Goal: Task Accomplishment & Management: Complete application form

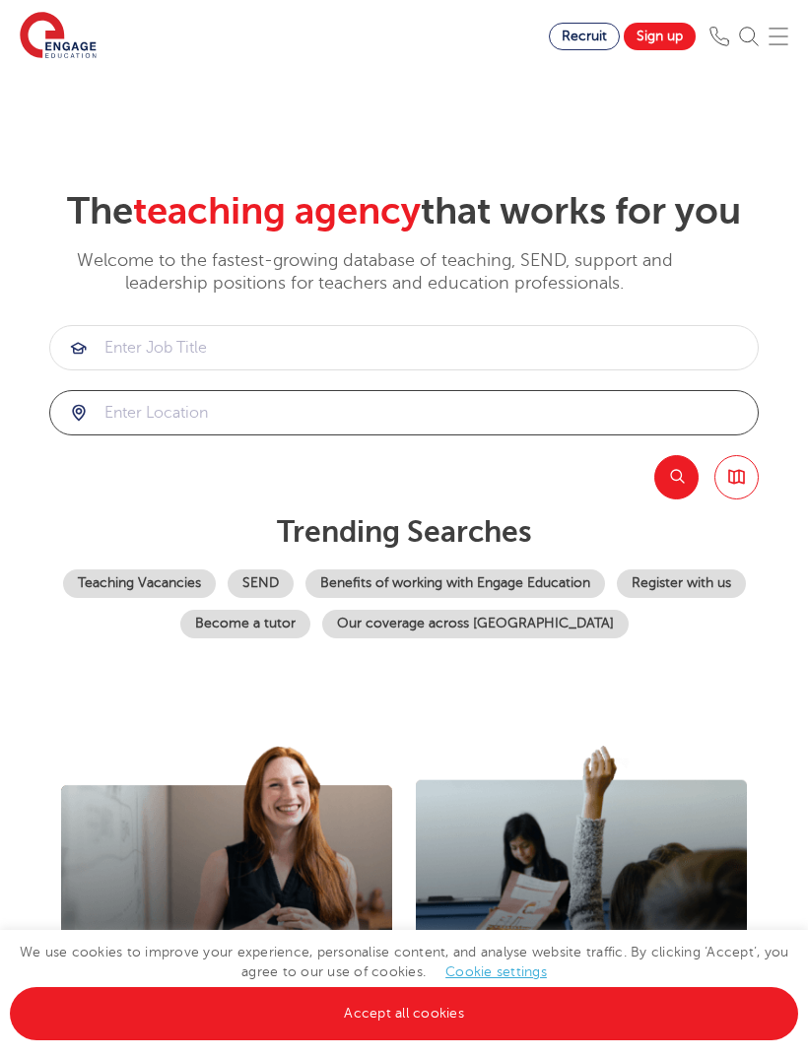
click at [484, 434] on input "search" at bounding box center [403, 412] width 707 height 43
type input "horsham"
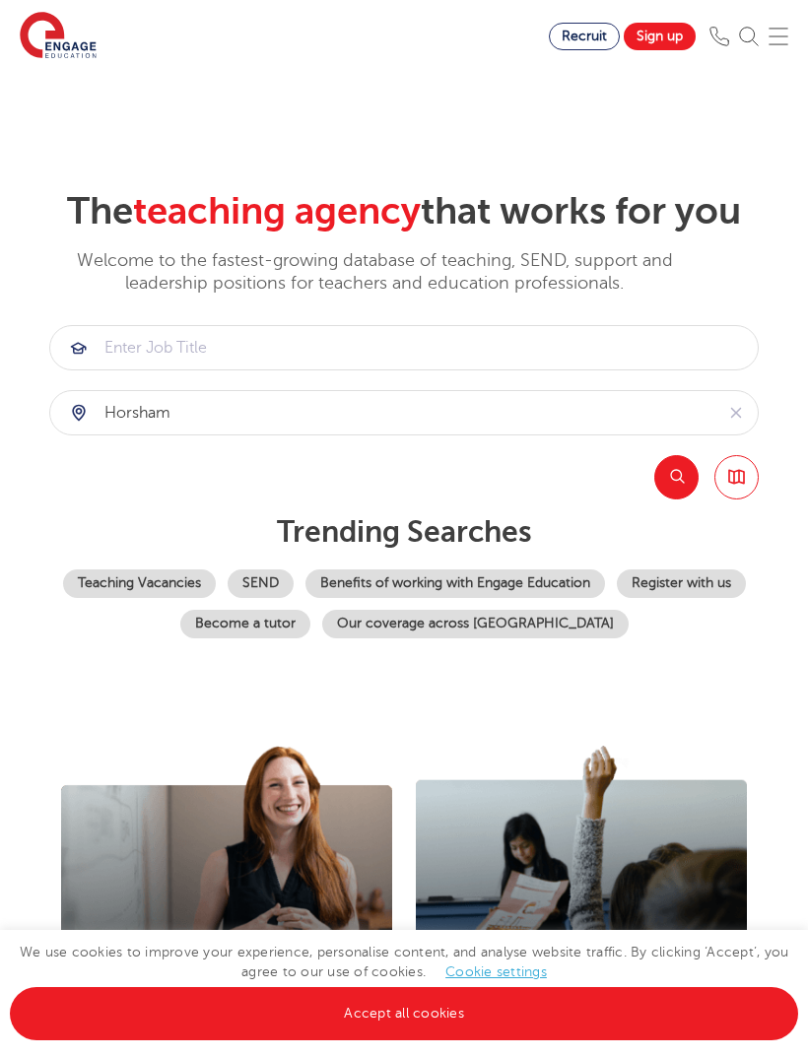
click at [675, 499] on button "Search" at bounding box center [676, 477] width 44 height 44
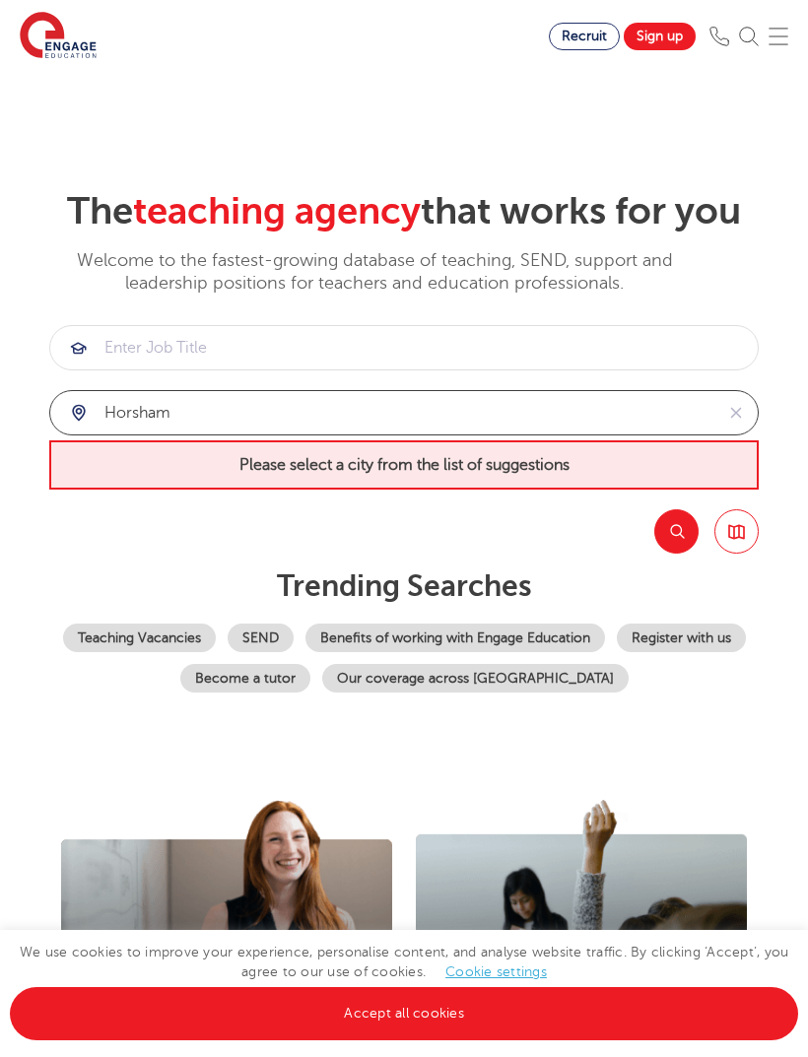
click at [676, 434] on input "horsham" at bounding box center [381, 412] width 663 height 43
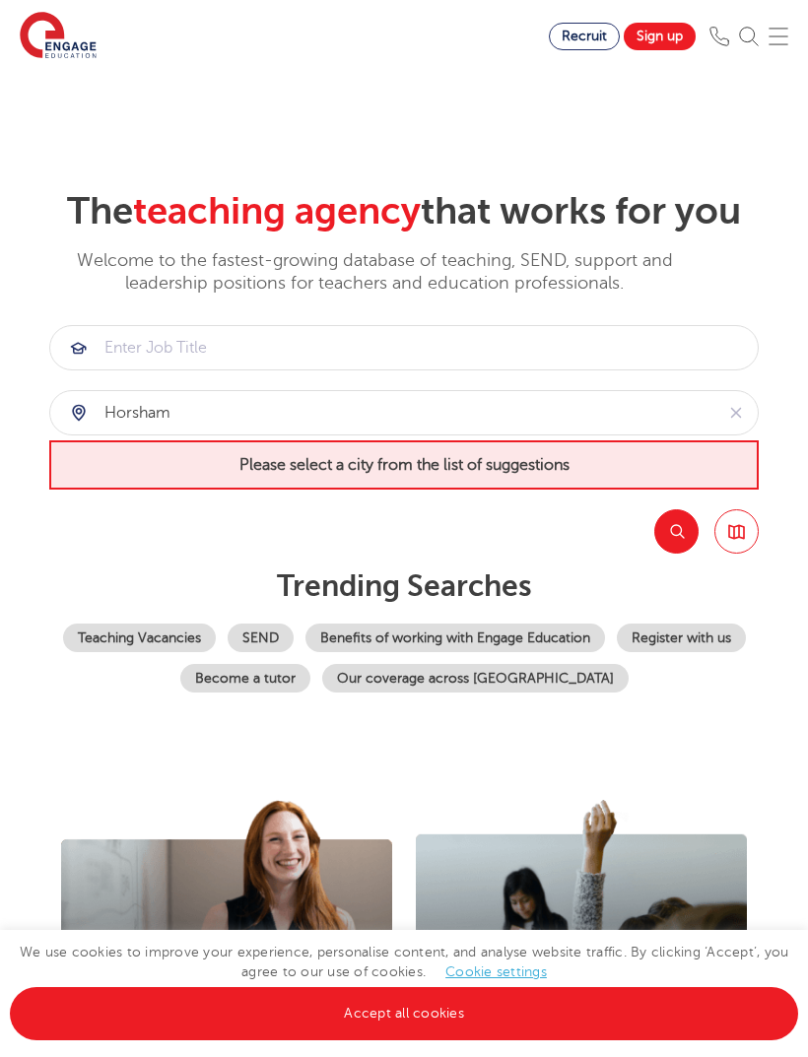
click at [737, 419] on icon "reset" at bounding box center [735, 413] width 11 height 11
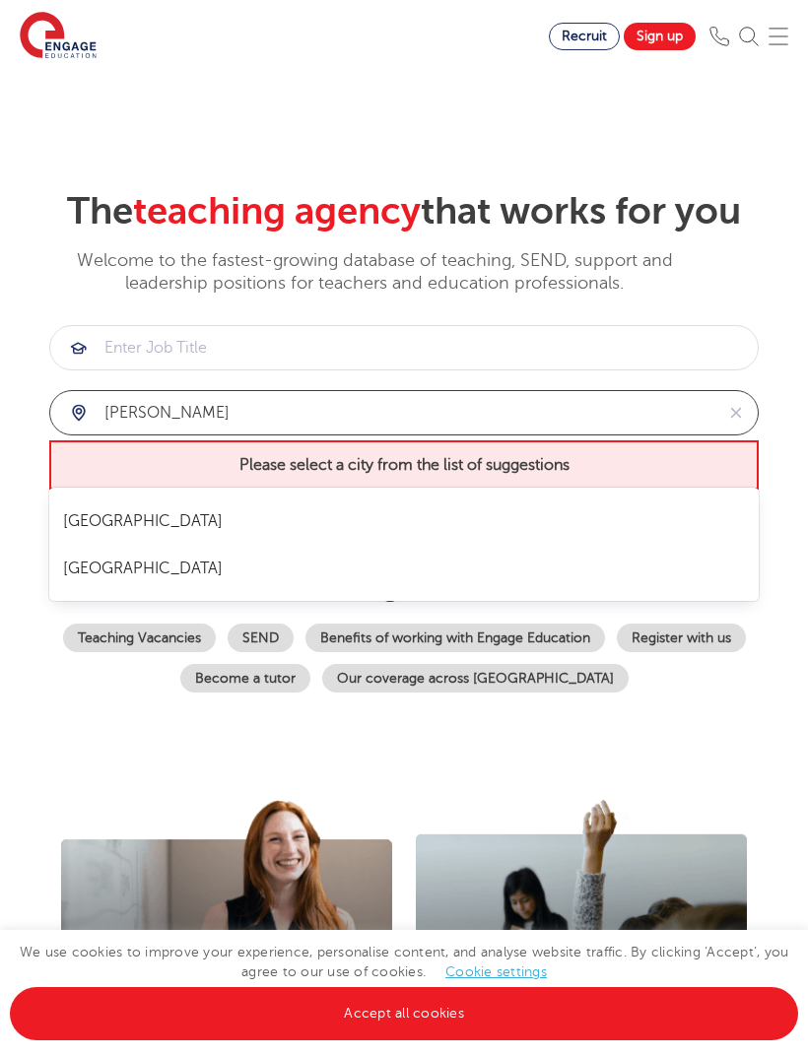
click at [429, 511] on li "[GEOGRAPHIC_DATA]" at bounding box center [404, 520] width 690 height 47
type input "[GEOGRAPHIC_DATA]"
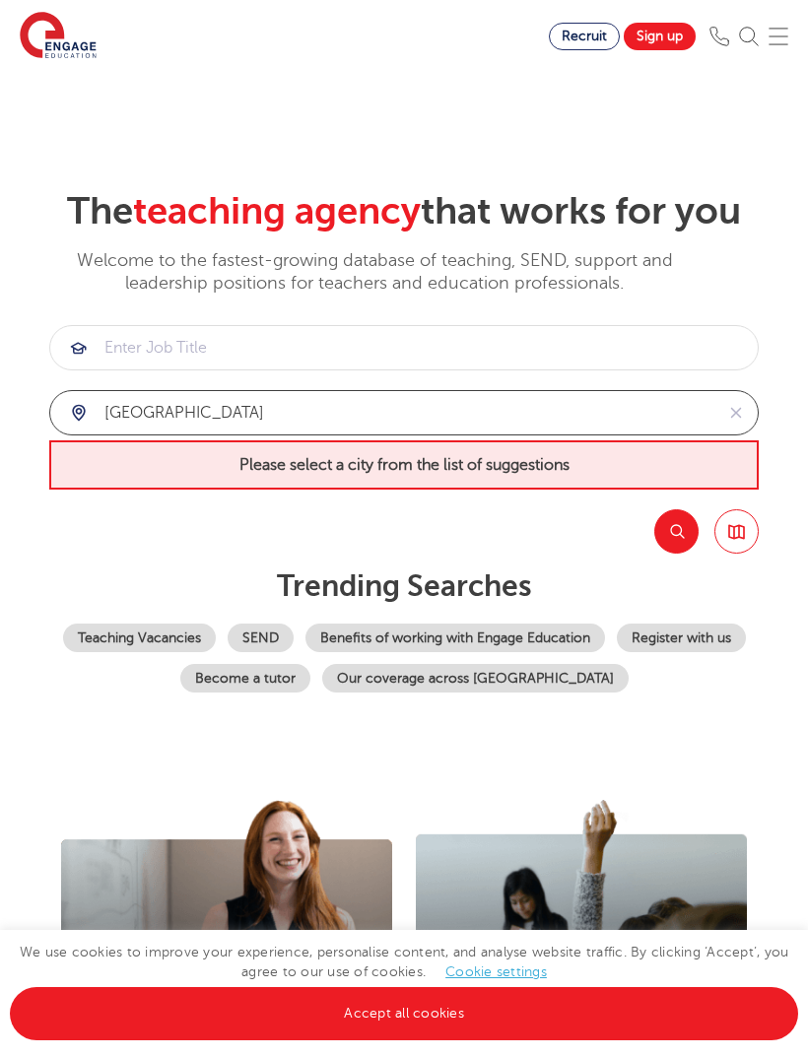
click at [670, 434] on input "[GEOGRAPHIC_DATA]" at bounding box center [381, 412] width 663 height 43
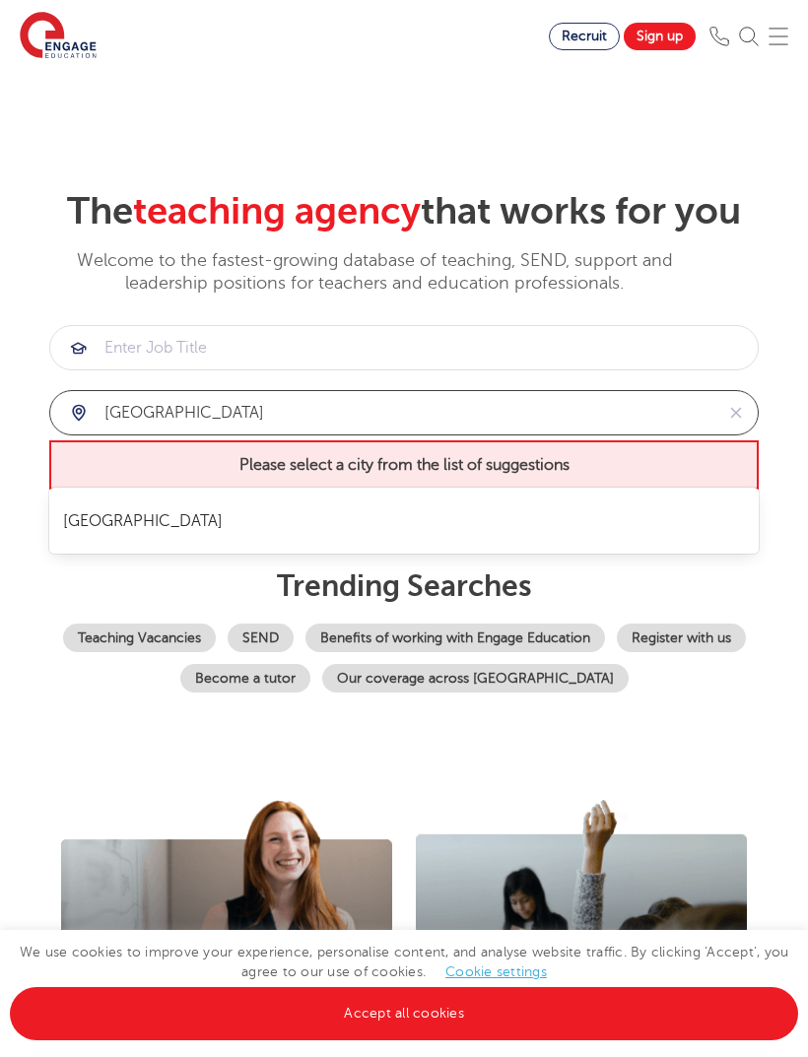
click at [568, 529] on li "[GEOGRAPHIC_DATA]" at bounding box center [404, 520] width 690 height 47
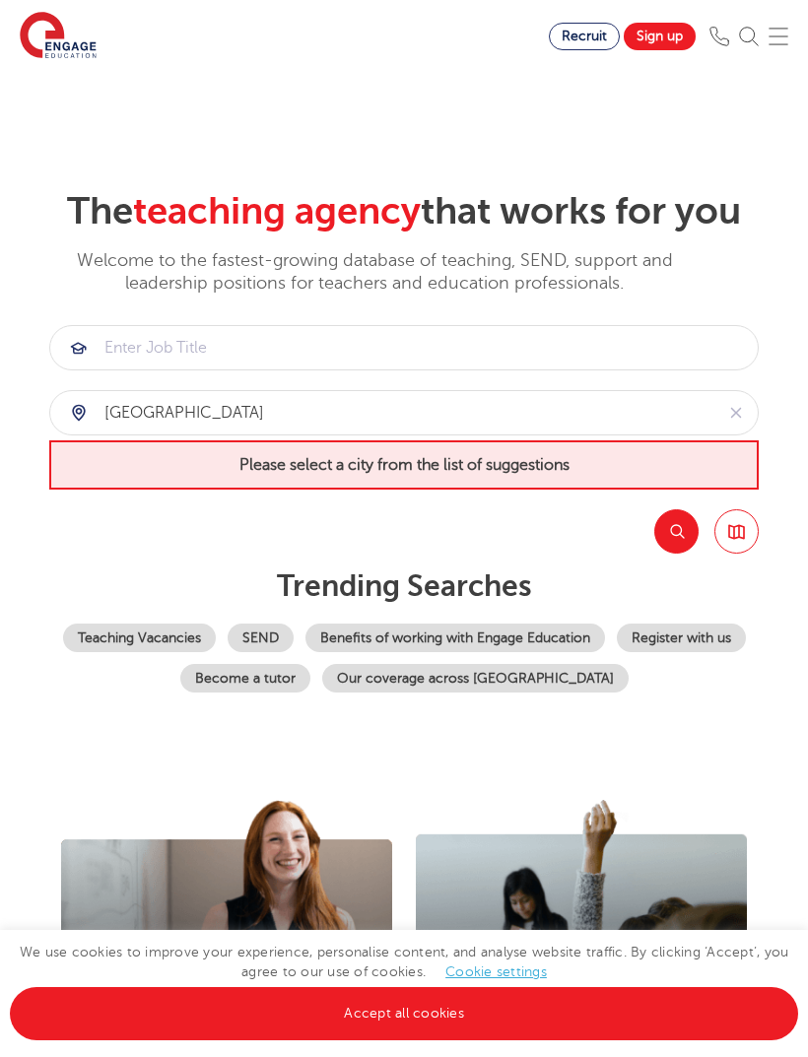
click at [669, 554] on button "Search" at bounding box center [676, 531] width 44 height 44
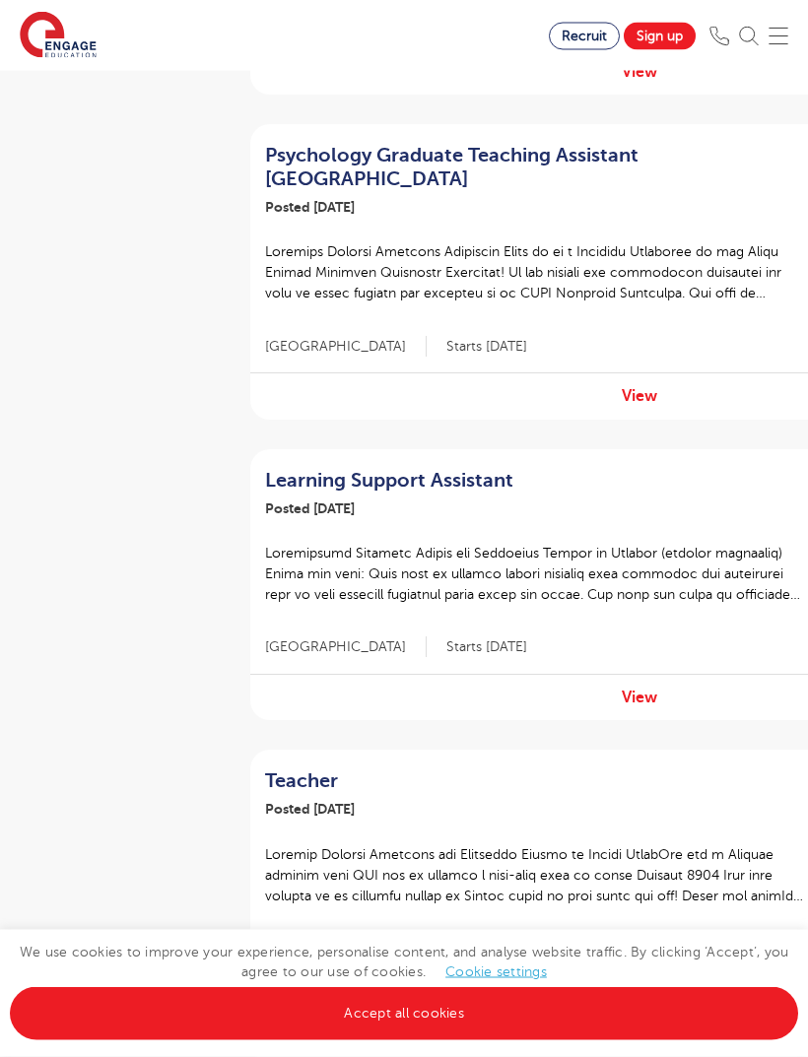
scroll to position [780, 0]
click at [646, 688] on link "View" at bounding box center [639, 697] width 35 height 18
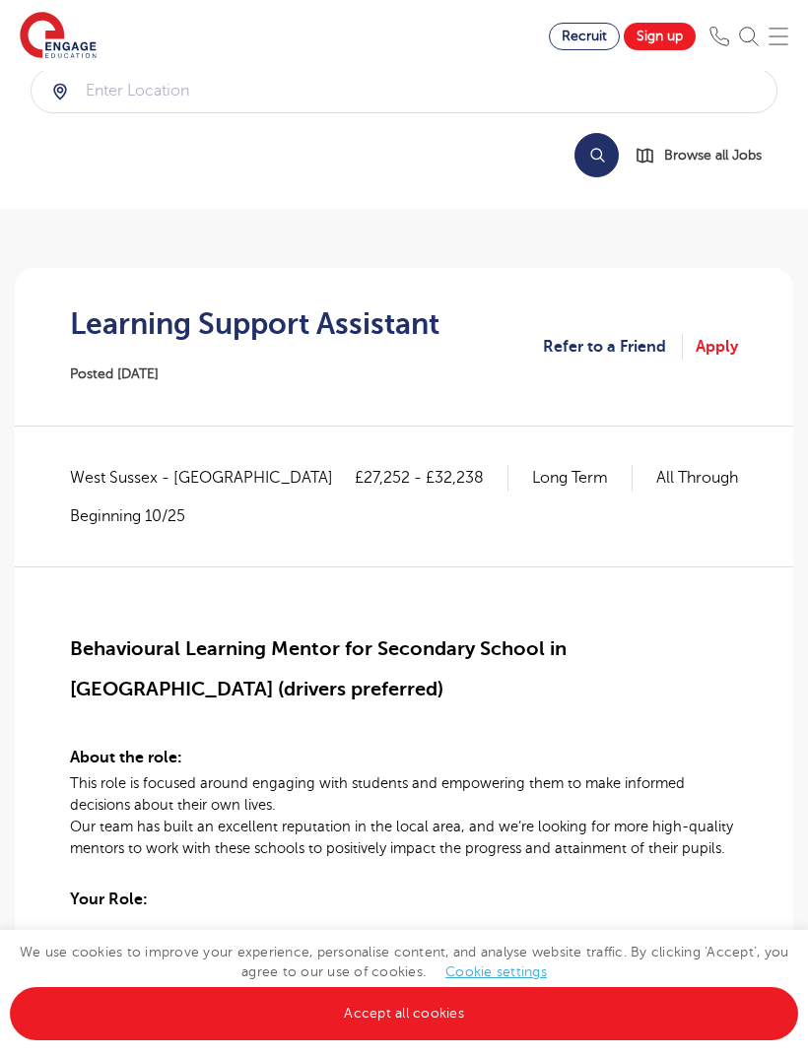
scroll to position [83, 0]
click at [716, 483] on p "All Through" at bounding box center [697, 479] width 82 height 26
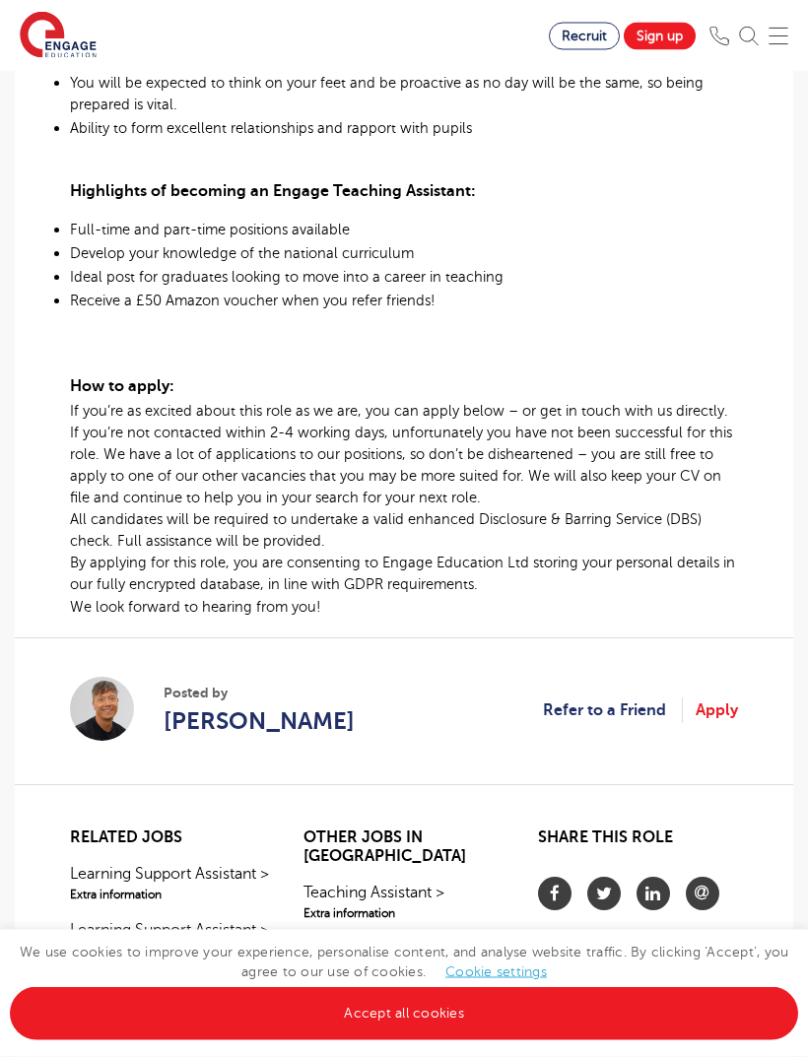
scroll to position [1181, 0]
click at [301, 739] on span "Aaron Blackwell" at bounding box center [259, 720] width 191 height 35
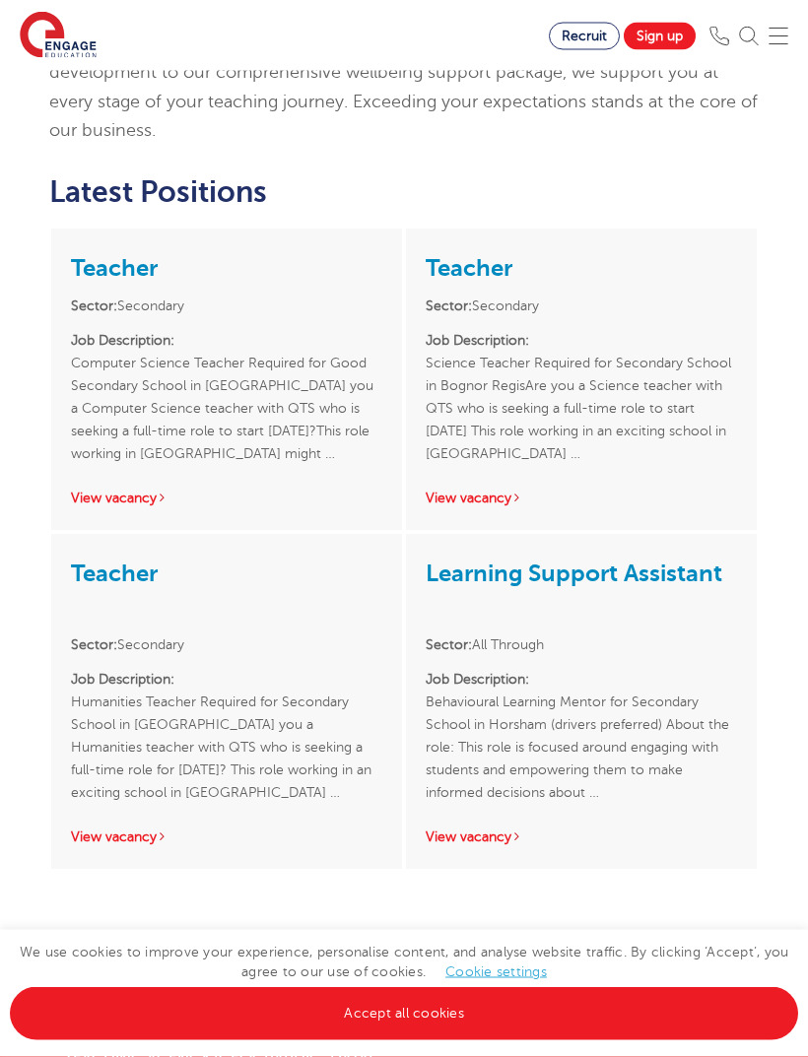
scroll to position [1049, 0]
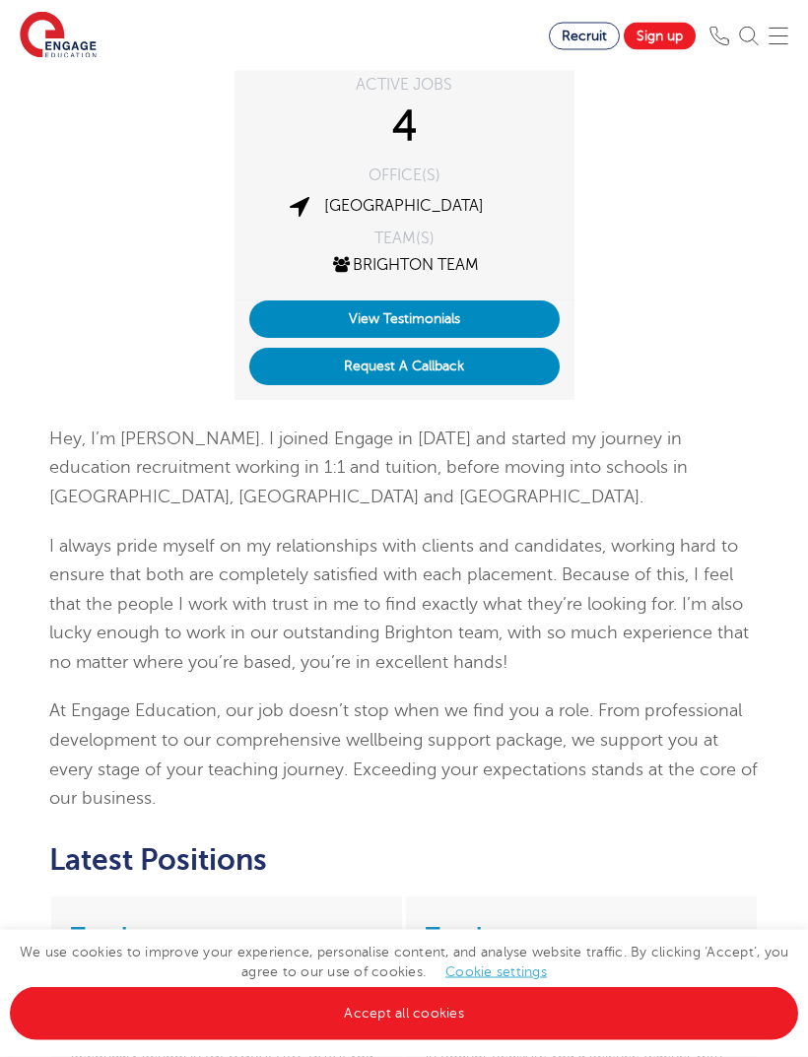
click at [513, 362] on button "Request A Callback" at bounding box center [404, 367] width 310 height 37
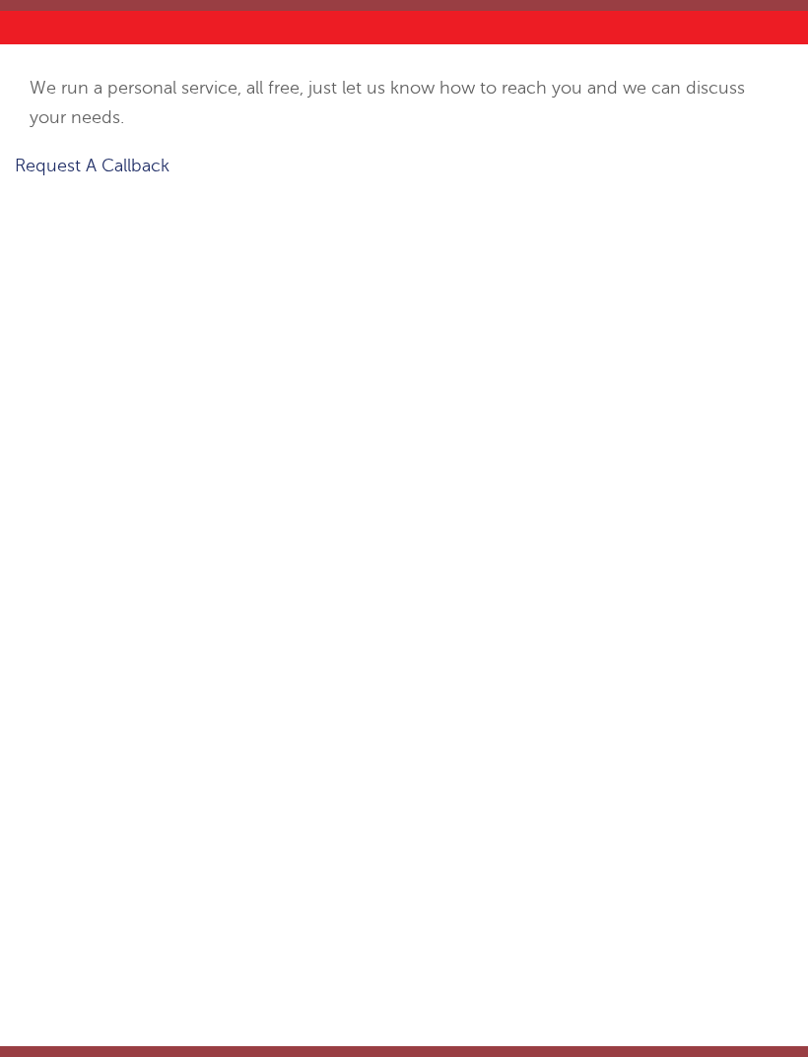
scroll to position [131, 0]
